Goal: Navigation & Orientation: Find specific page/section

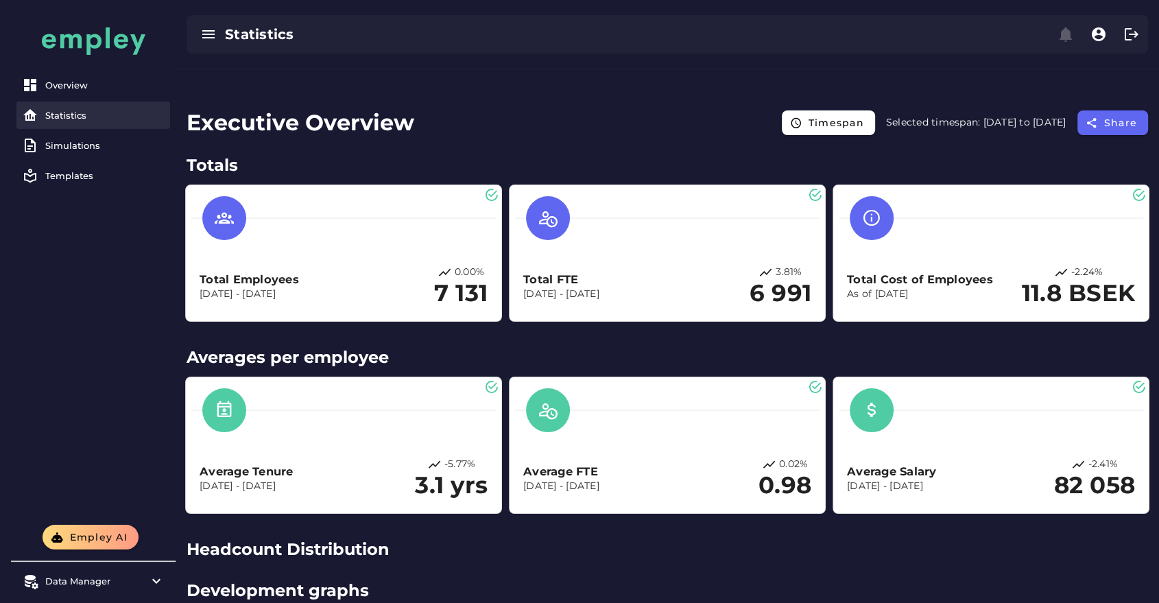
click at [78, 119] on div "Statistics" at bounding box center [104, 115] width 119 height 11
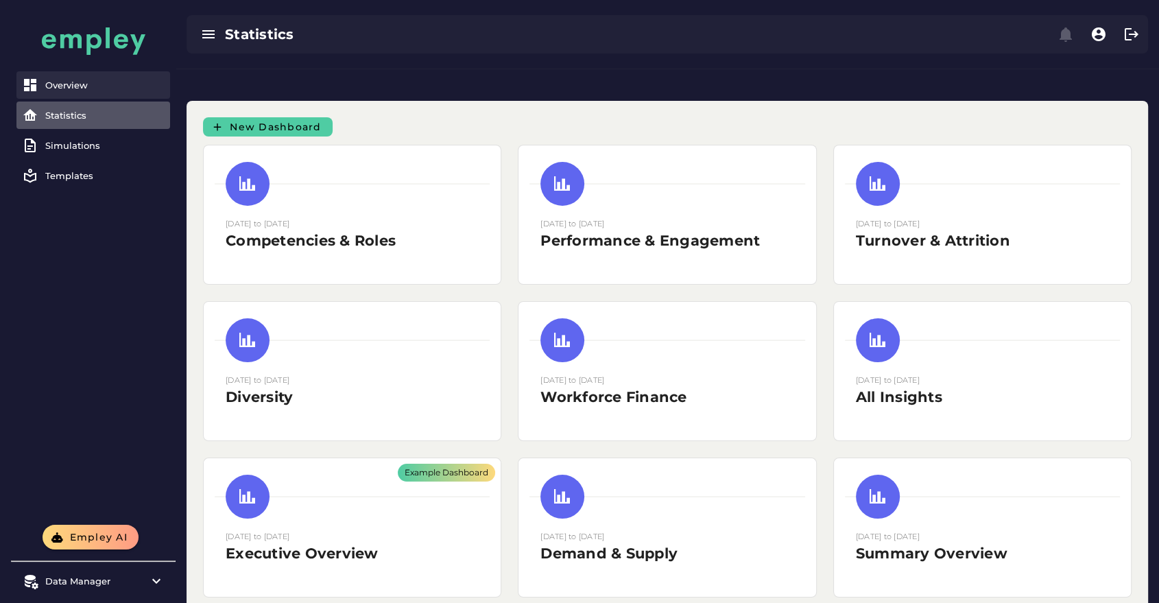
click at [57, 84] on div "Overview" at bounding box center [104, 85] width 119 height 11
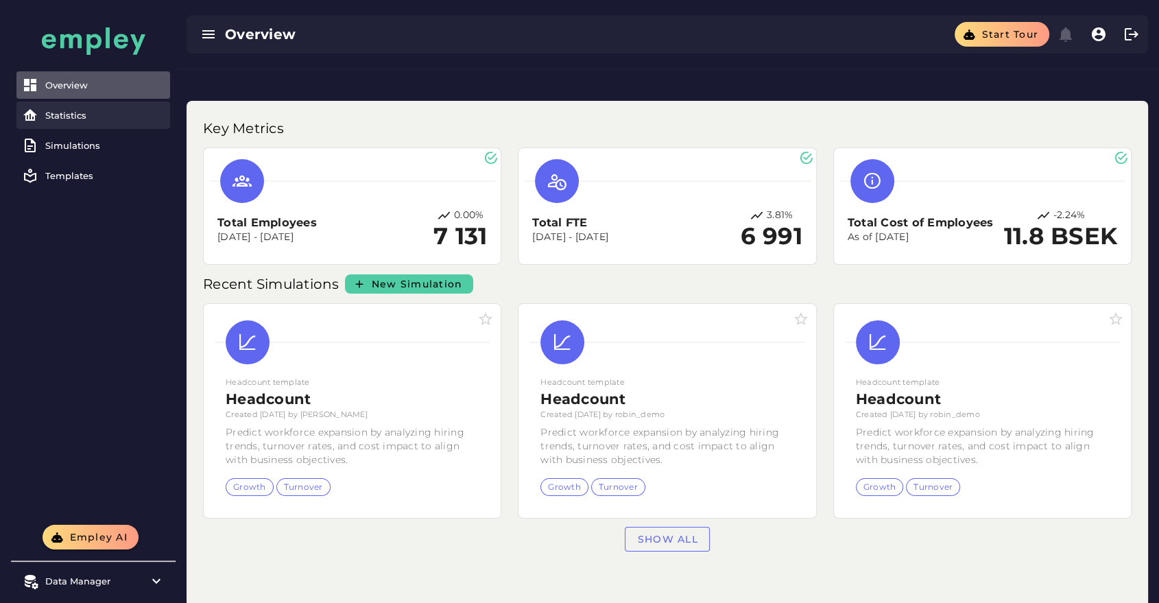
click at [88, 110] on div "Statistics" at bounding box center [104, 115] width 119 height 11
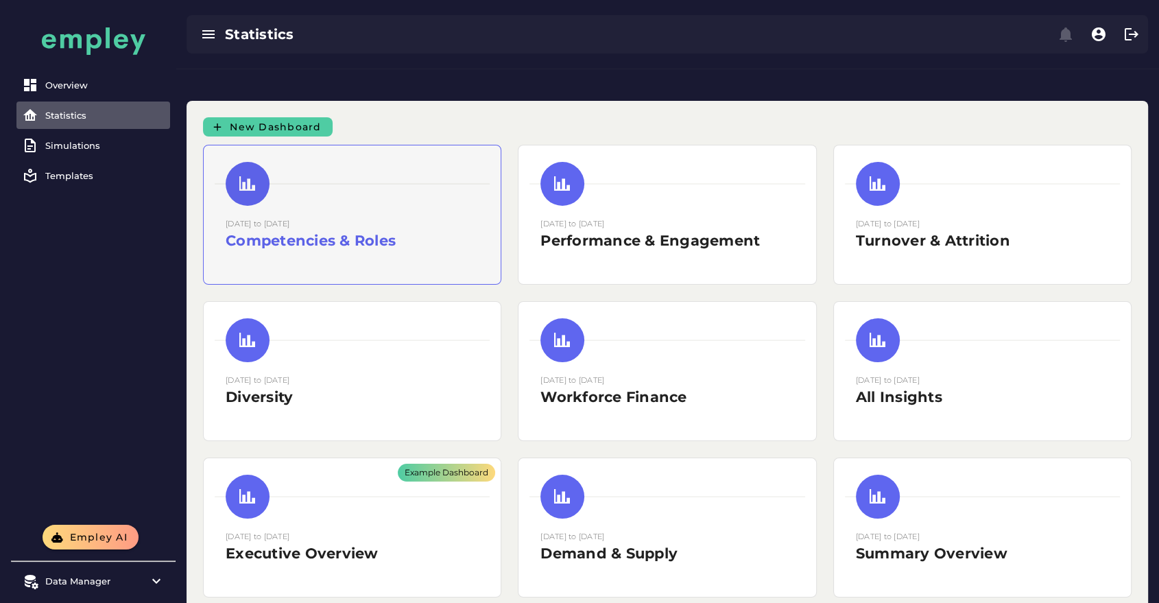
scroll to position [11, 0]
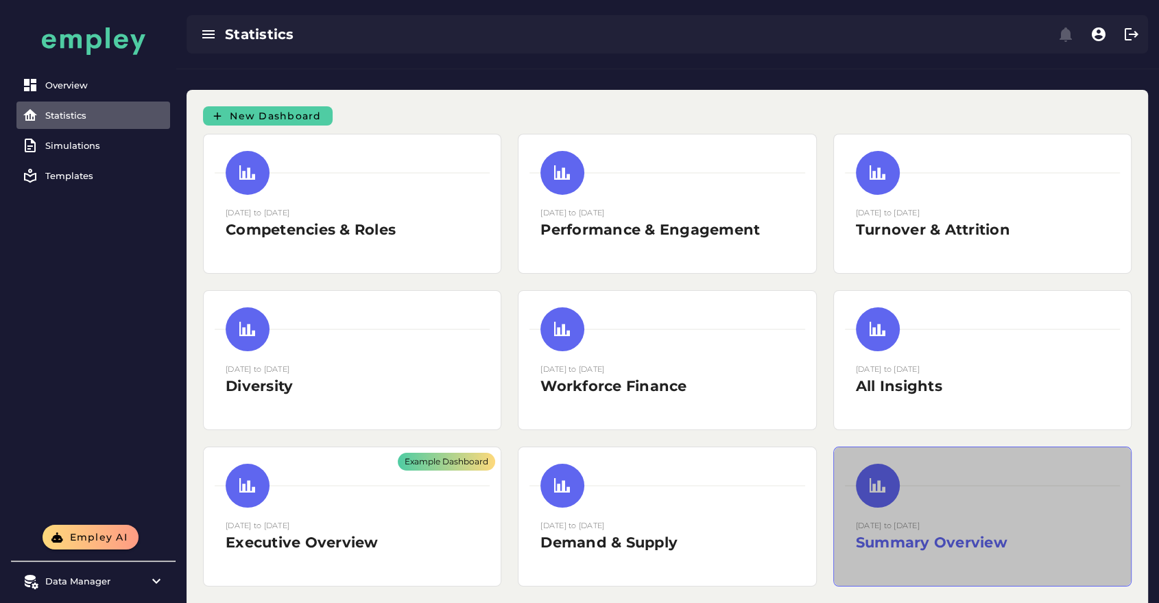
click at [962, 532] on h2 "Summary Overview" at bounding box center [982, 542] width 253 height 21
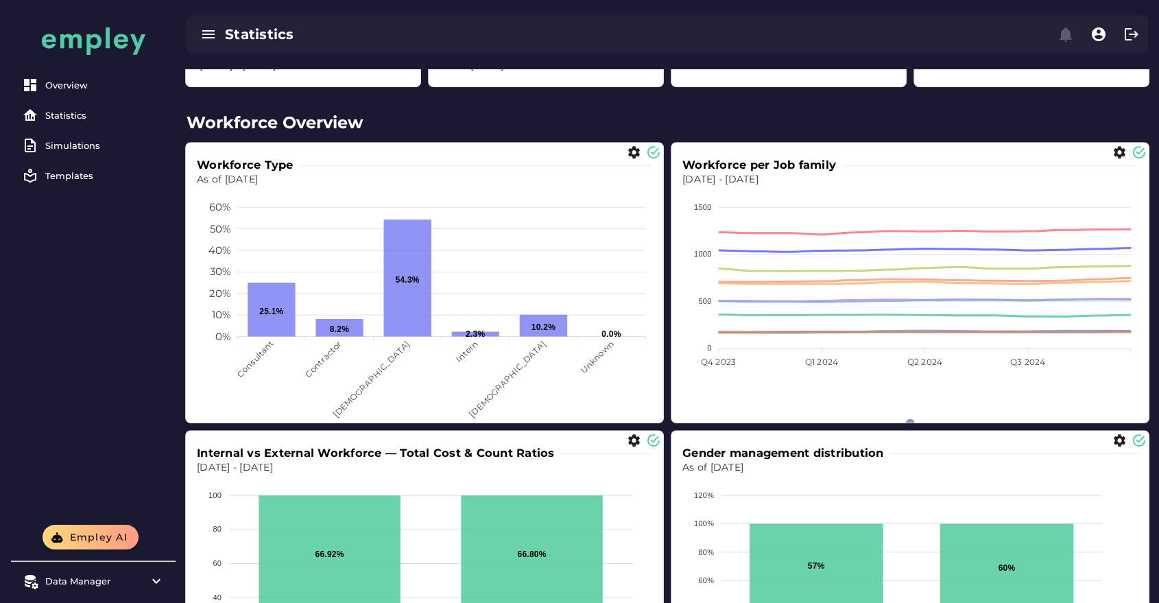
scroll to position [694, 0]
